Goal: Navigation & Orientation: Understand site structure

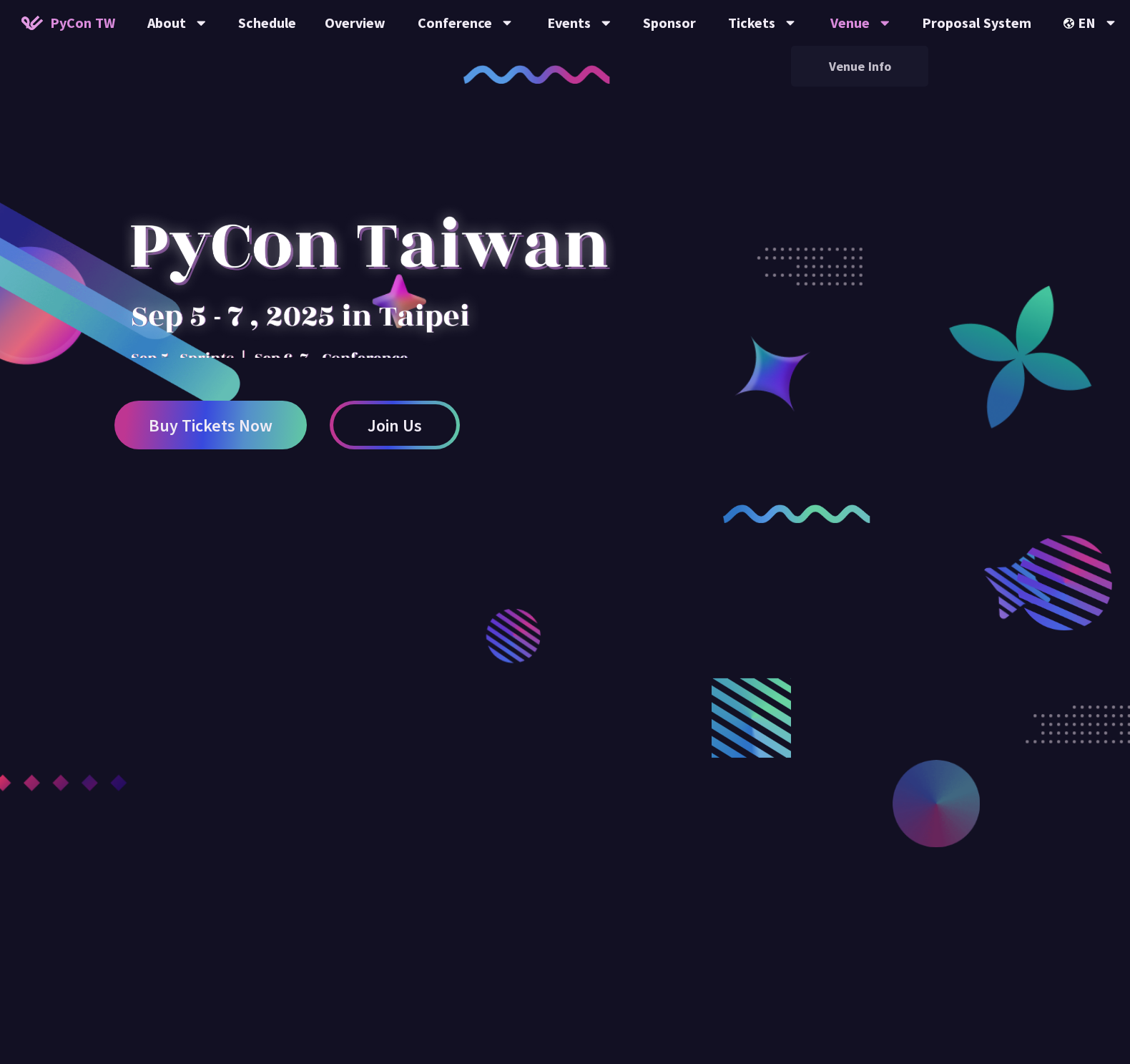
click at [206, 27] on div "Venue" at bounding box center [176, 22] width 58 height 46
click at [371, 23] on link "Overview" at bounding box center [355, 22] width 90 height 46
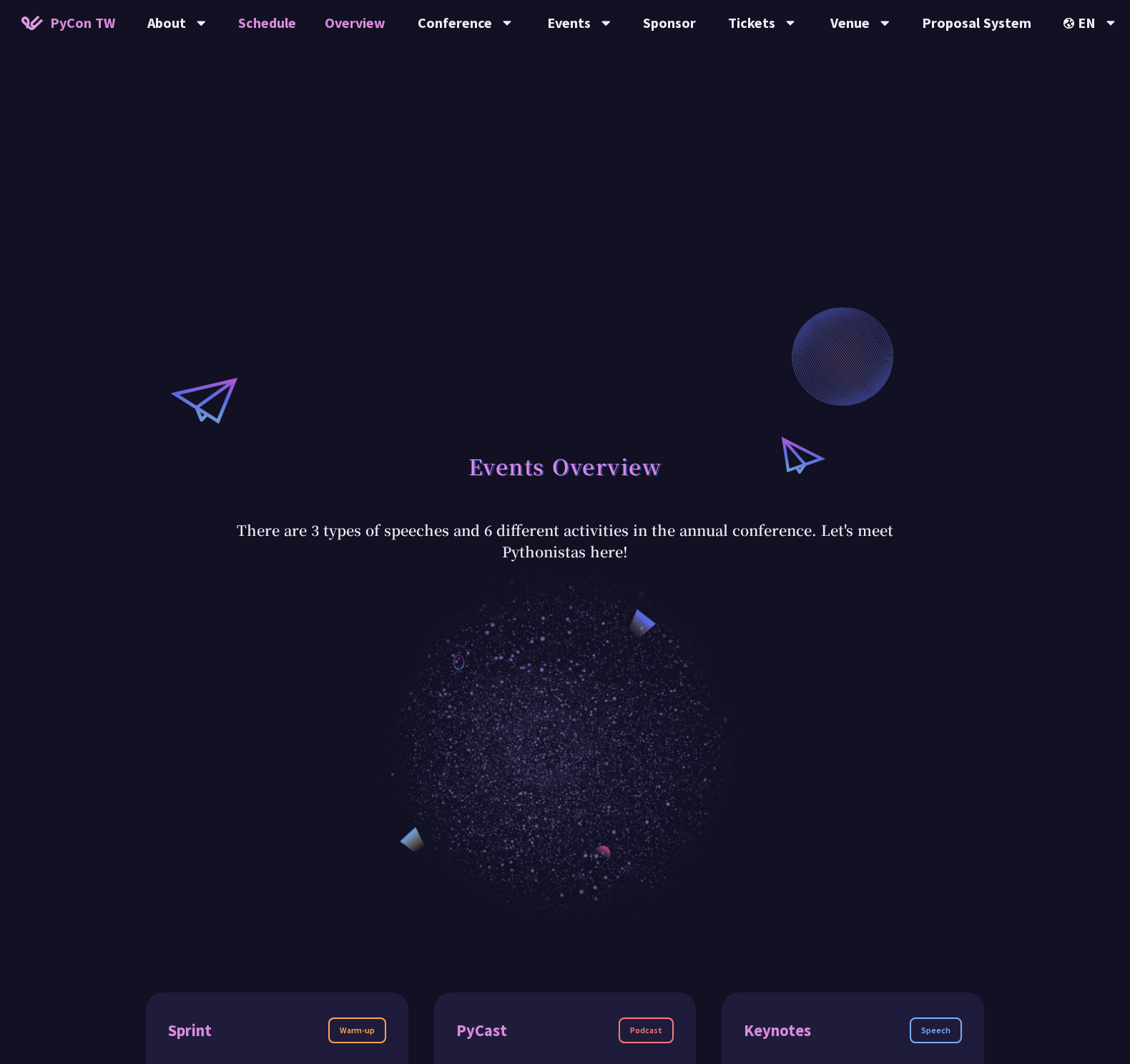
click at [253, 26] on link "Schedule" at bounding box center [267, 22] width 87 height 46
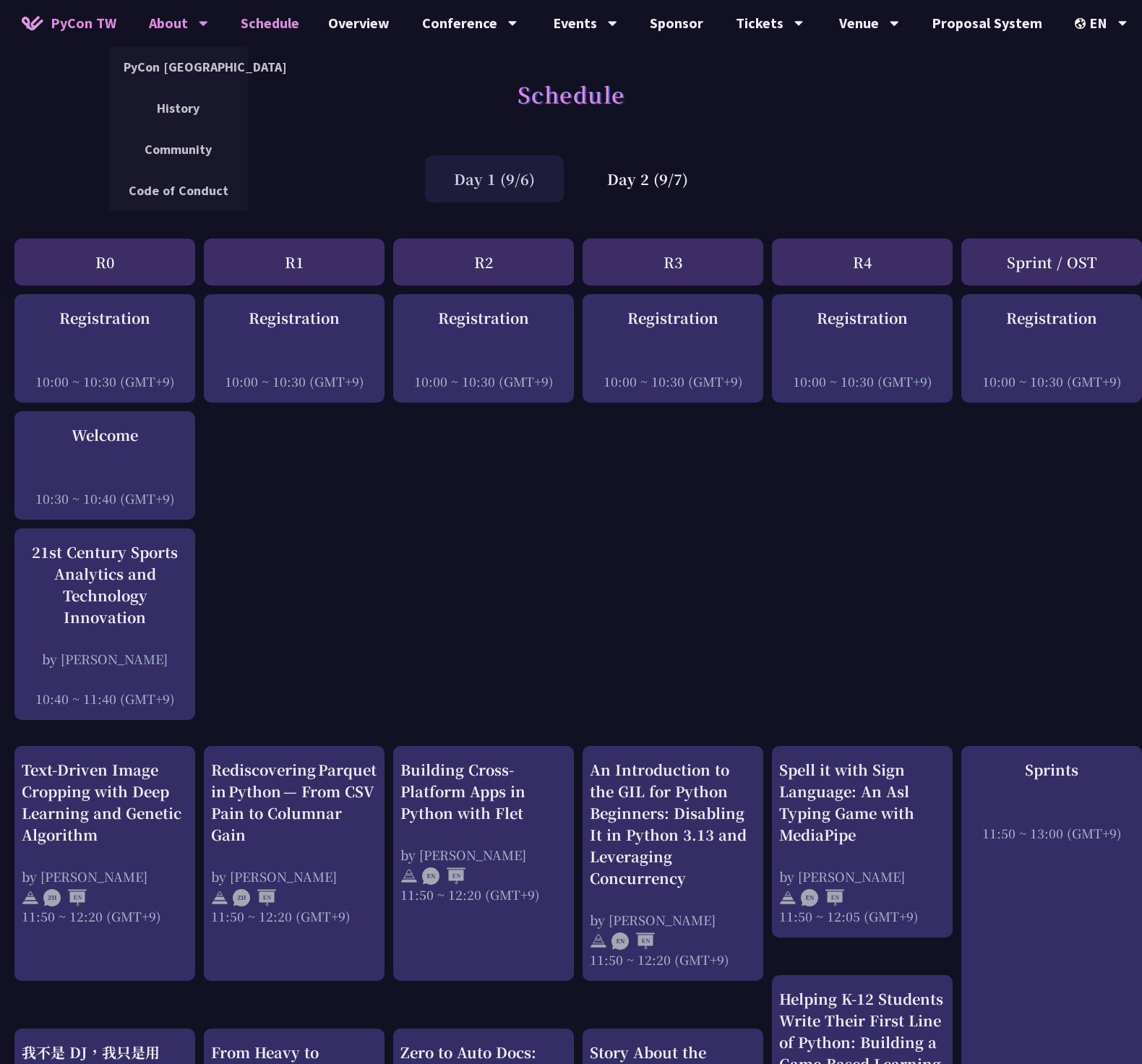
click at [154, 16] on div "About" at bounding box center [178, 23] width 59 height 46
click at [182, 66] on link "PyCon [GEOGRAPHIC_DATA]" at bounding box center [178, 67] width 138 height 34
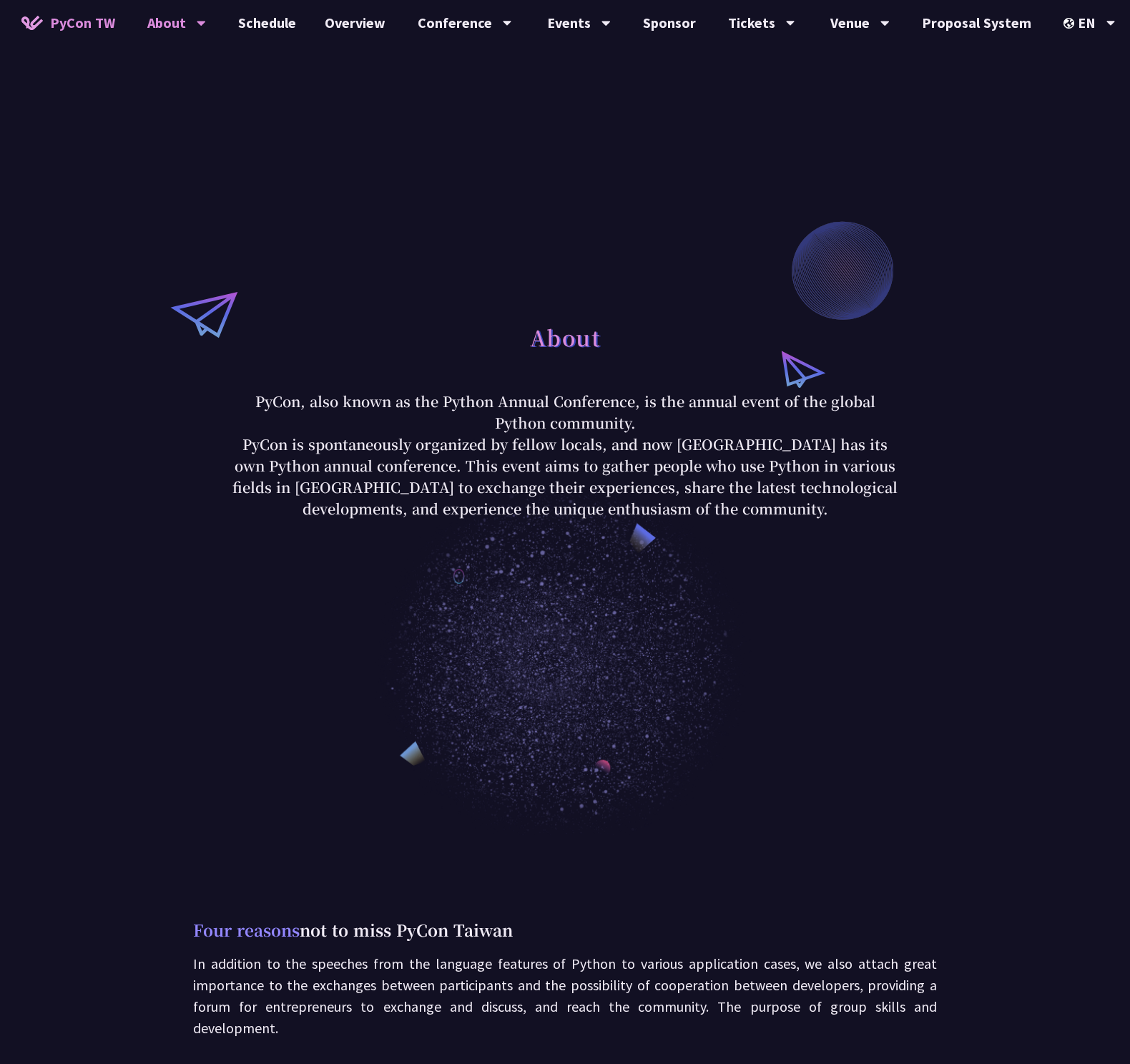
click at [38, 20] on img at bounding box center [32, 23] width 21 height 14
